Goal: Task Accomplishment & Management: Complete application form

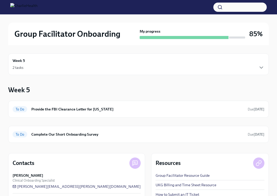
click at [177, 69] on div "2 tasks" at bounding box center [139, 67] width 252 height 6
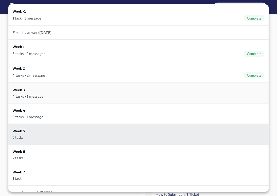
click at [156, 92] on div "Week 3 4 tasks • 1 message" at bounding box center [139, 93] width 252 height 12
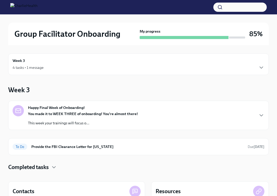
click at [186, 83] on div "Week 3 4 tasks • 1 message Week 3 Happy Final Week of Onboarding! You made it t…" at bounding box center [138, 149] width 260 height 209
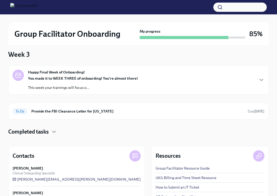
scroll to position [41, 0]
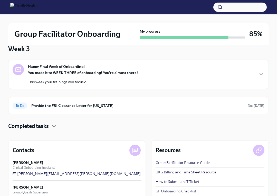
click at [183, 90] on div "Happy Final Week of Onboarding! You made it to WEEK THREE of onboarding! You're…" at bounding box center [138, 87] width 260 height 54
click at [194, 81] on div "Happy Final Week of Onboarding! You made it to WEEK THREE of onboarding! You're…" at bounding box center [139, 74] width 252 height 21
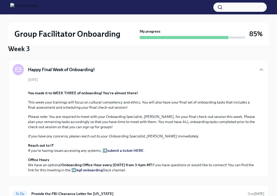
click at [271, 119] on div "Group Facilitator Onboarding My progress 85% Week 3 4 tasks • 1 message Week 3 …" at bounding box center [138, 137] width 277 height 328
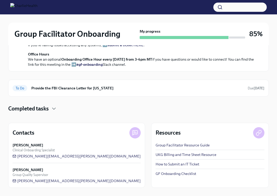
scroll to position [275, 0]
click at [56, 109] on icon "button" at bounding box center [54, 108] width 6 height 6
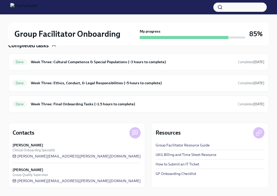
scroll to position [326, 0]
click at [132, 108] on div "Done Week Three: Final Onboarding Tasks (~1.5 hours to complete) Completed [DAT…" at bounding box center [139, 104] width 252 height 8
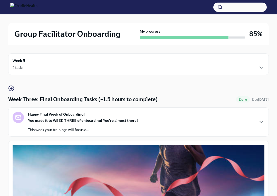
click at [266, 66] on div "Week 5 2 tasks" at bounding box center [138, 64] width 260 height 22
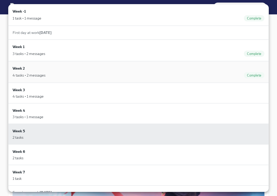
click at [161, 73] on div "4 tasks • 2 messages Complete" at bounding box center [139, 75] width 252 height 6
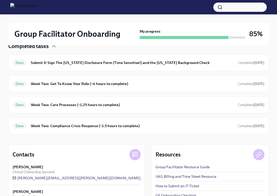
scroll to position [185, 0]
click at [168, 84] on h6 "Week Two: Get To Know Your Role (~4 hours to complete)" at bounding box center [132, 84] width 203 height 6
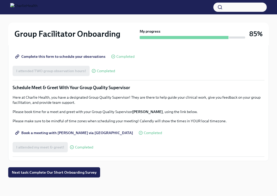
scroll to position [462, 0]
click at [72, 59] on span "Complete this form to schedule your observations" at bounding box center [60, 56] width 89 height 5
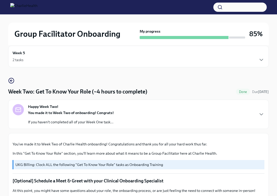
scroll to position [0, 0]
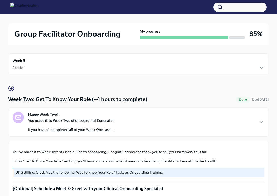
click at [152, 64] on div "Week 5 2 tasks" at bounding box center [139, 64] width 252 height 13
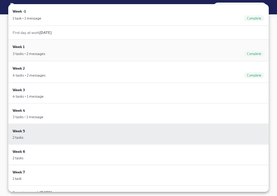
click at [147, 51] on div "3 tasks • 2 messages Complete" at bounding box center [139, 54] width 252 height 6
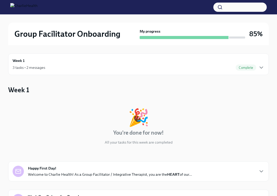
click at [262, 129] on div "🎉 You're done for now! All your tasks for this week are completed" at bounding box center [138, 127] width 260 height 36
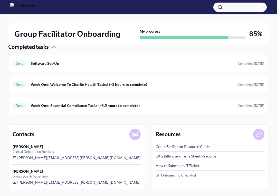
scroll to position [176, 0]
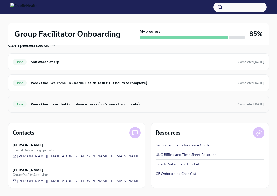
click at [212, 110] on div "Done Week One: Essential Compliance Tasks (~6.5 hours to complete) Completed [D…" at bounding box center [138, 103] width 260 height 17
click at [121, 101] on h6 "Week One: Essential Compliance Tasks (~6.5 hours to complete)" at bounding box center [132, 104] width 203 height 6
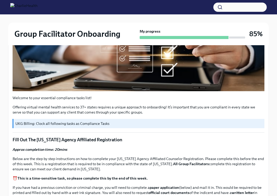
click at [137, 142] on p "Fill Out The [US_STATE] Agency Affiliated Registration" at bounding box center [139, 139] width 252 height 6
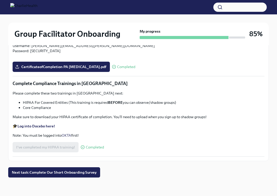
scroll to position [1284, 0]
click at [44, 127] on strong "Log into Docebo here!" at bounding box center [35, 126] width 37 height 5
